Goal: Check status: Check status

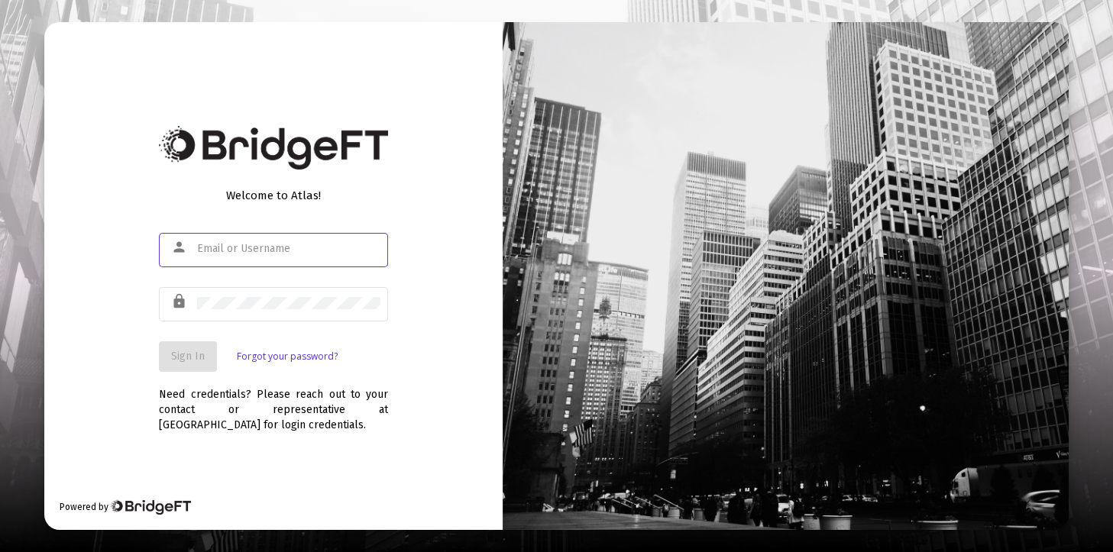
type input "[PERSON_NAME][EMAIL_ADDRESS][DOMAIN_NAME]"
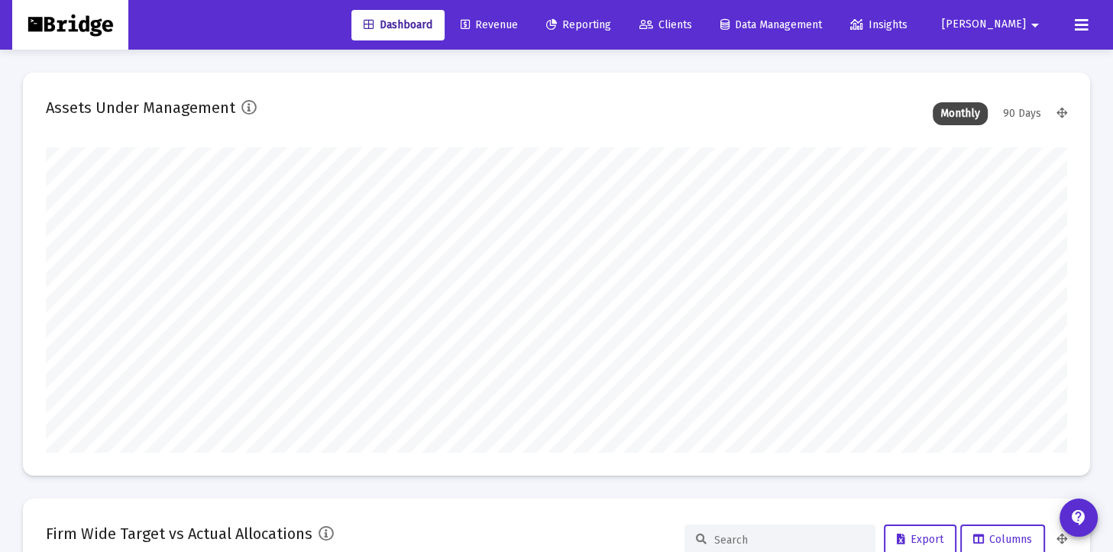
type input "[DATE]"
click at [611, 22] on span "Reporting" at bounding box center [578, 24] width 65 height 13
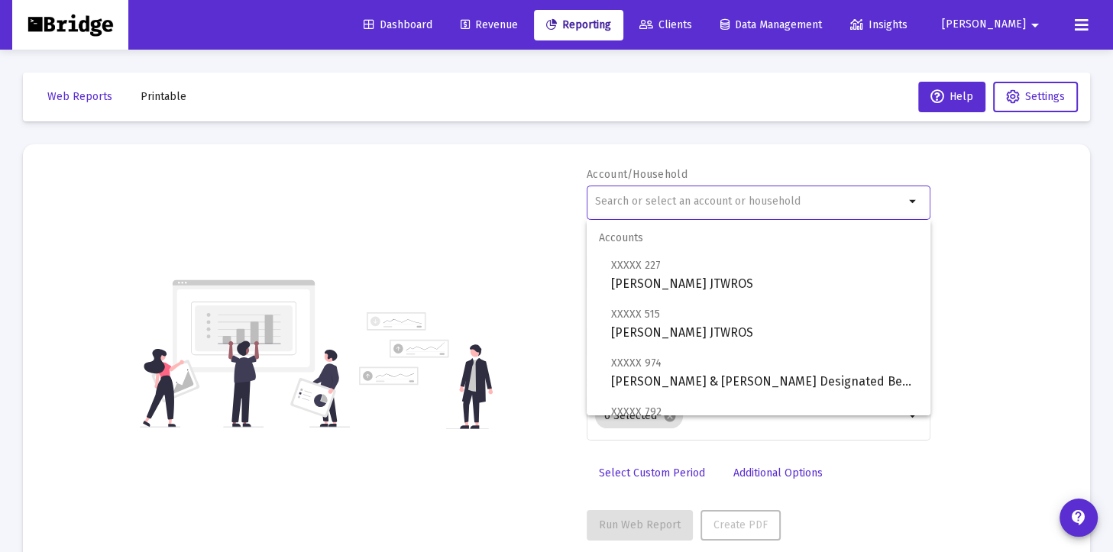
click at [637, 200] on input "text" at bounding box center [749, 202] width 309 height 12
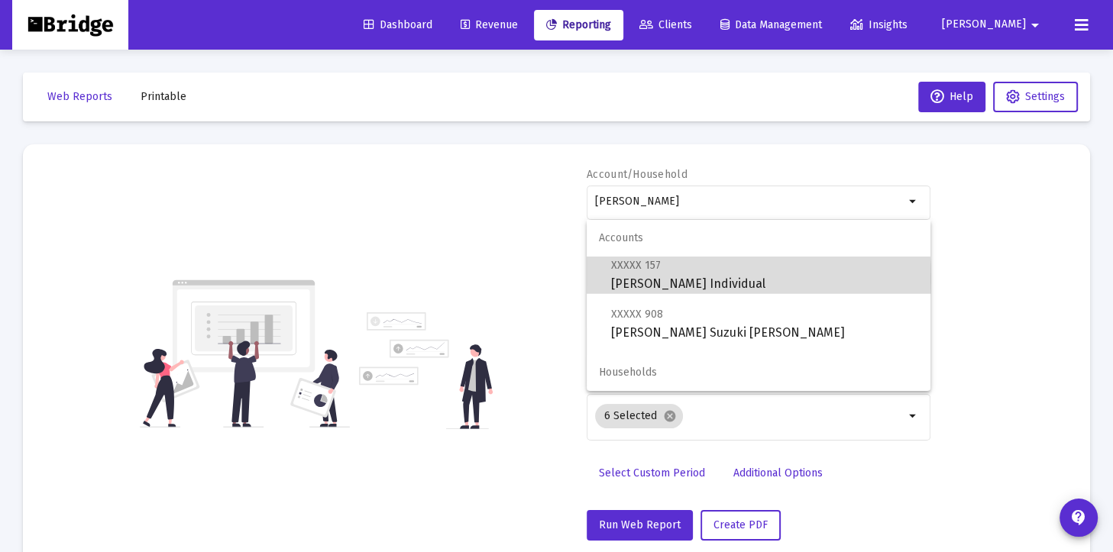
click at [646, 279] on span "XXXXX 157 [PERSON_NAME] Individual" at bounding box center [764, 274] width 307 height 37
type input "[PERSON_NAME] Individual"
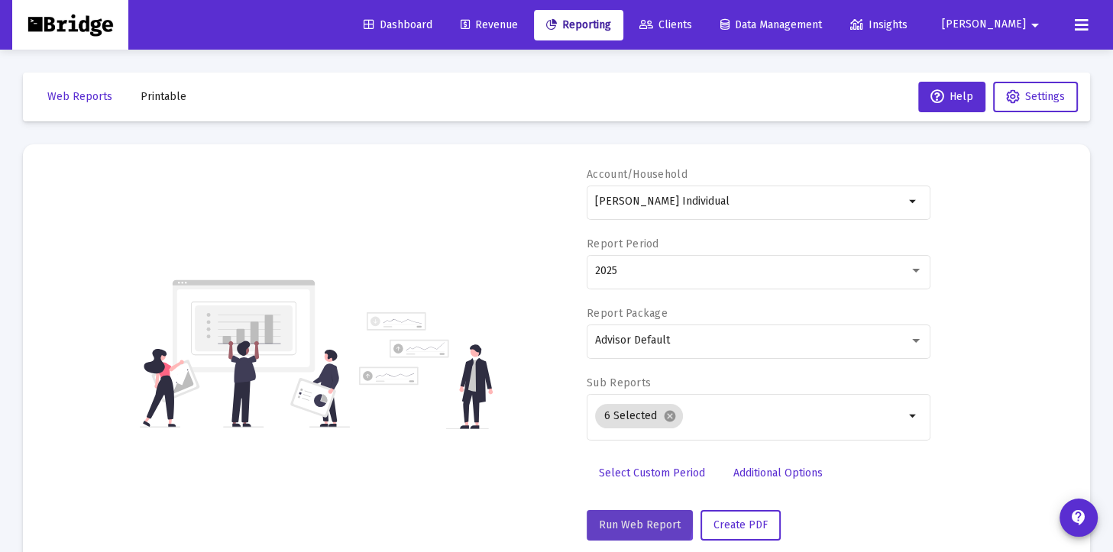
click at [637, 520] on span "Run Web Report" at bounding box center [640, 525] width 82 height 13
select select "View all"
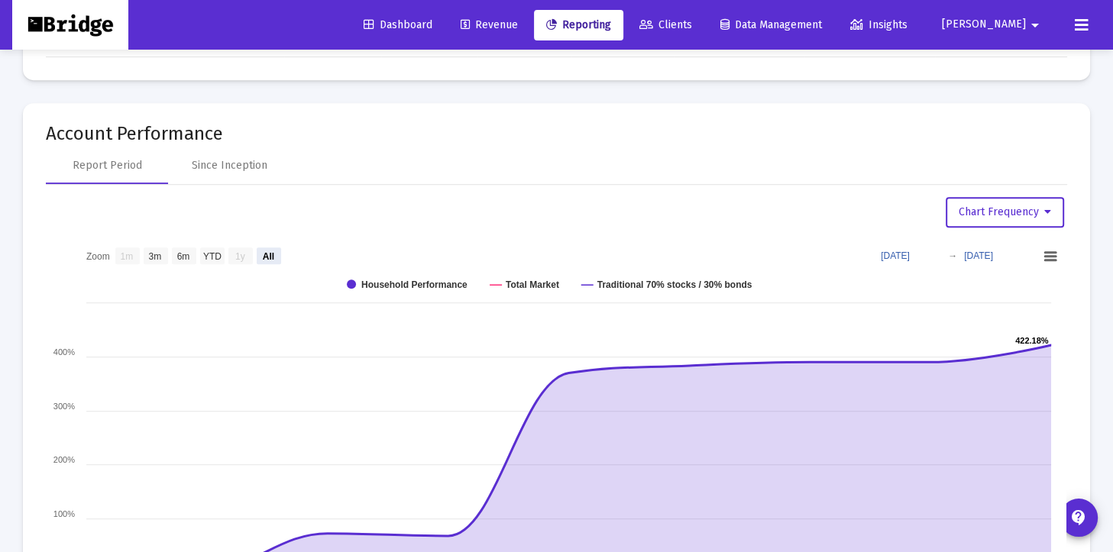
scroll to position [979, 0]
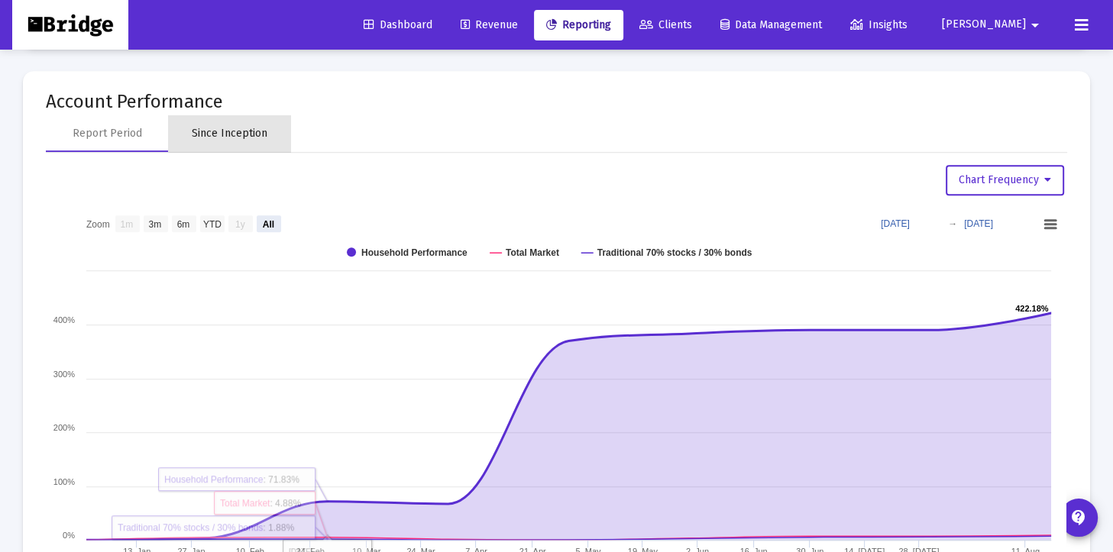
click at [246, 127] on div "Since Inception" at bounding box center [230, 133] width 76 height 15
select select "View all"
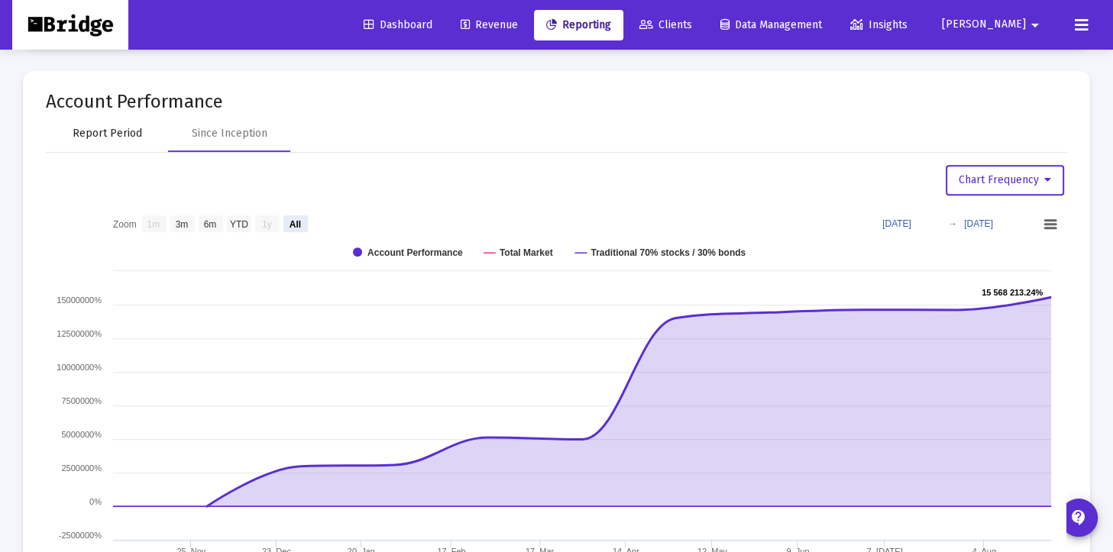
click at [105, 131] on div "Report Period" at bounding box center [108, 133] width 70 height 15
select select "View all"
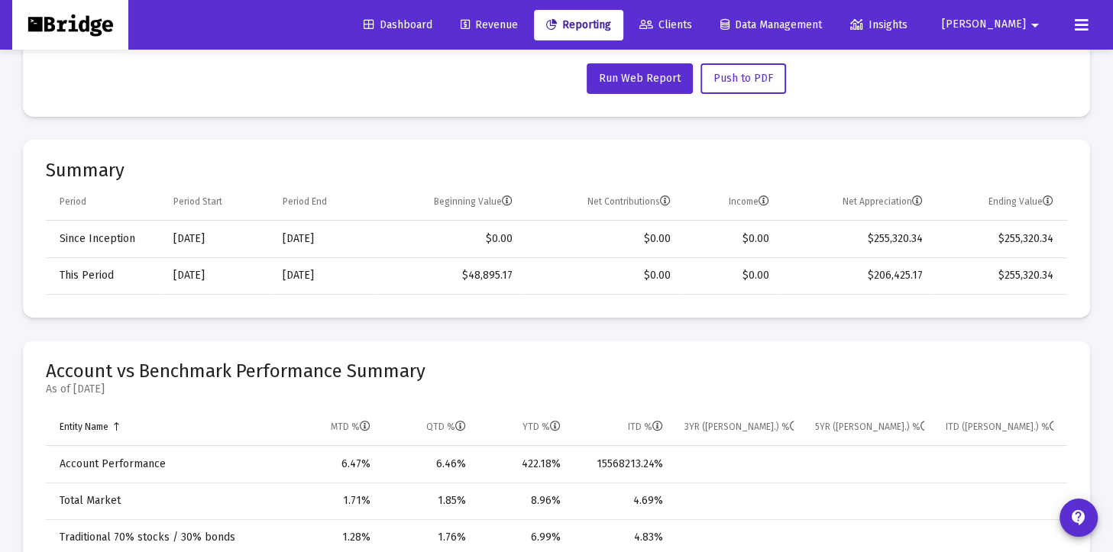
scroll to position [0, 0]
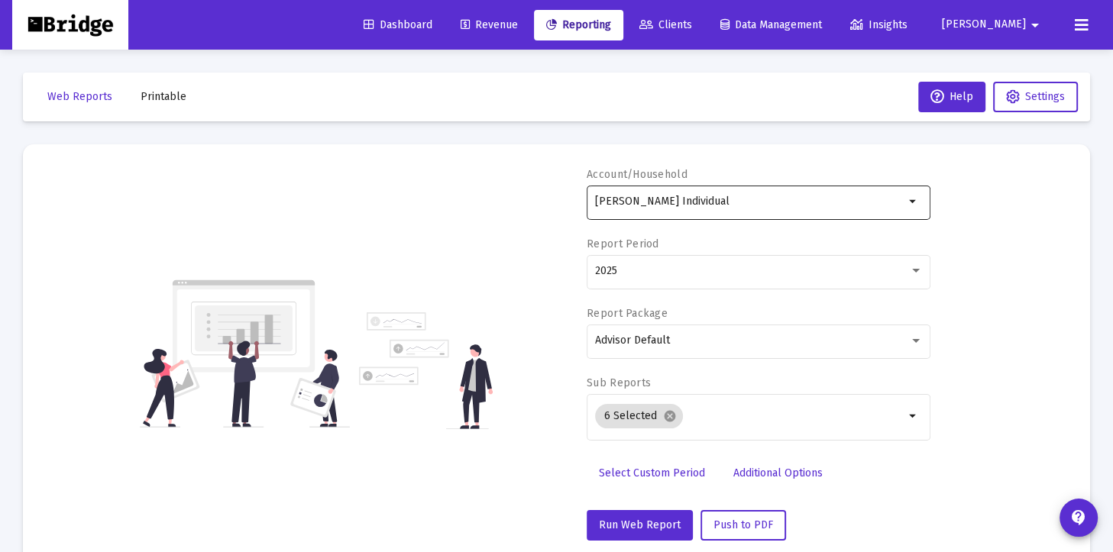
click at [740, 183] on div "[PERSON_NAME] Individual" at bounding box center [749, 201] width 309 height 37
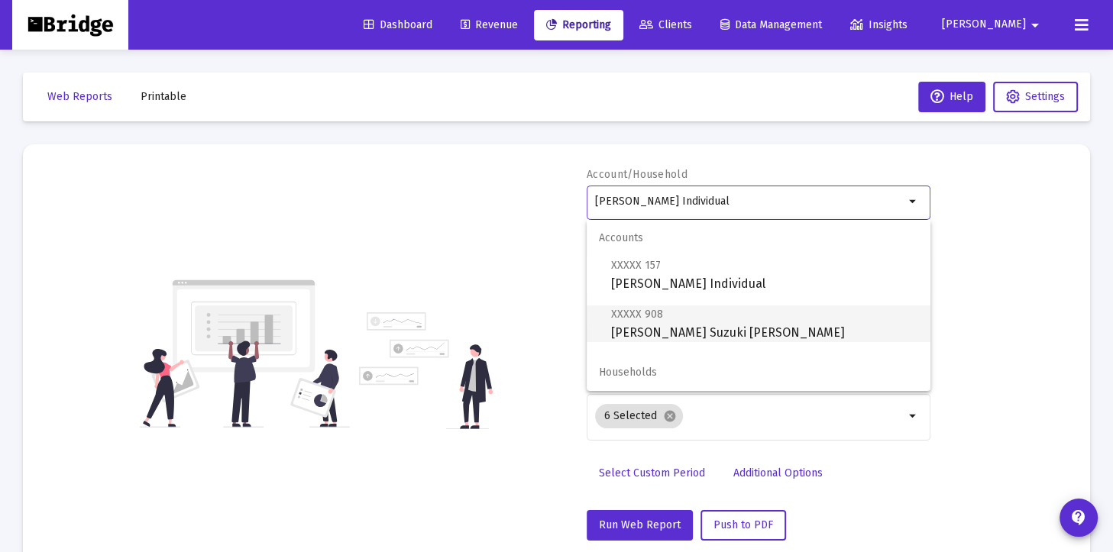
click at [661, 339] on span "XXXXX 908 [PERSON_NAME] Suzuki [PERSON_NAME]" at bounding box center [764, 323] width 307 height 37
type input "[PERSON_NAME] Suzuki [PERSON_NAME]"
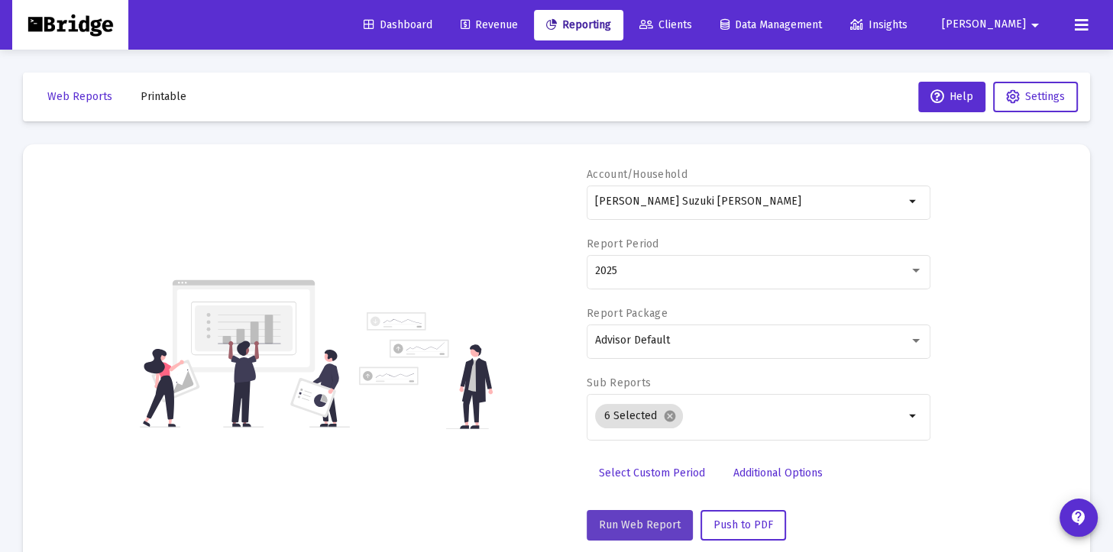
click at [646, 527] on span "Run Web Report" at bounding box center [640, 525] width 82 height 13
select select "View all"
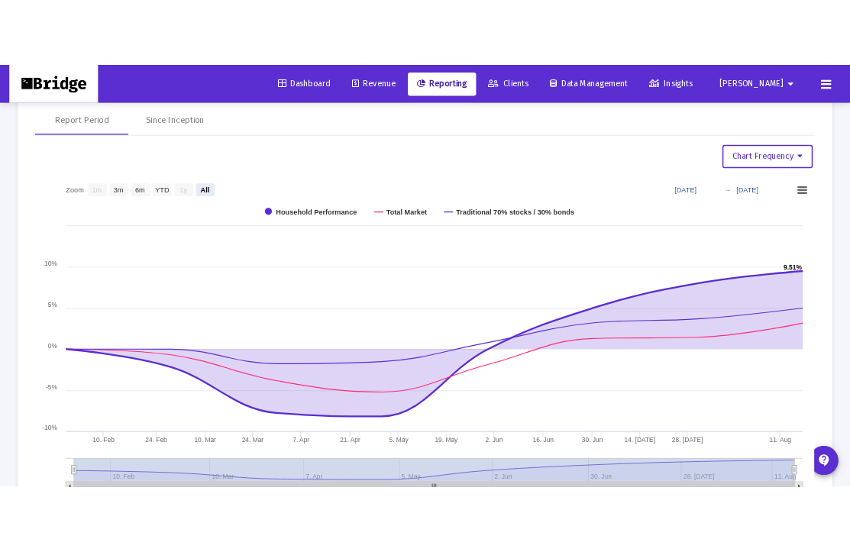
scroll to position [1038, 0]
